Goal: Task Accomplishment & Management: Manage account settings

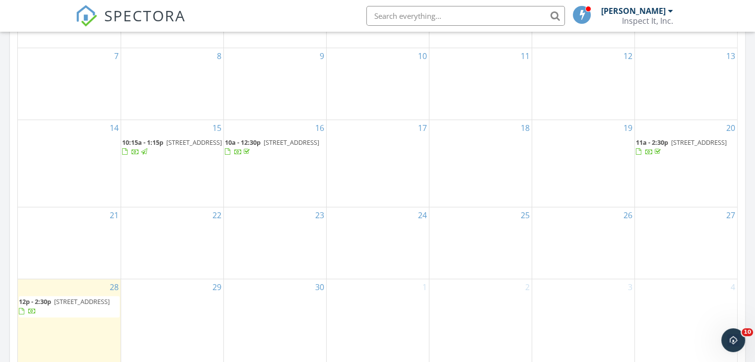
scroll to position [546, 0]
click at [56, 305] on span "[STREET_ADDRESS]" at bounding box center [82, 300] width 56 height 9
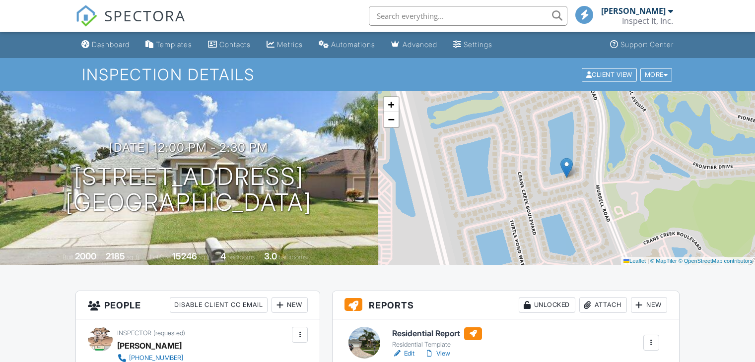
scroll to position [199, 0]
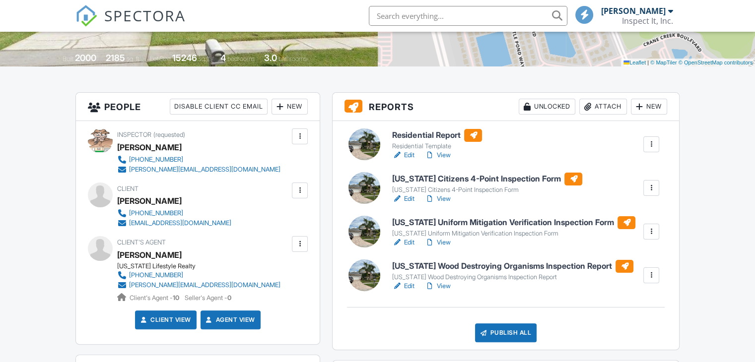
click at [445, 155] on link "View" at bounding box center [438, 155] width 26 height 10
